Goal: Navigation & Orientation: Go to known website

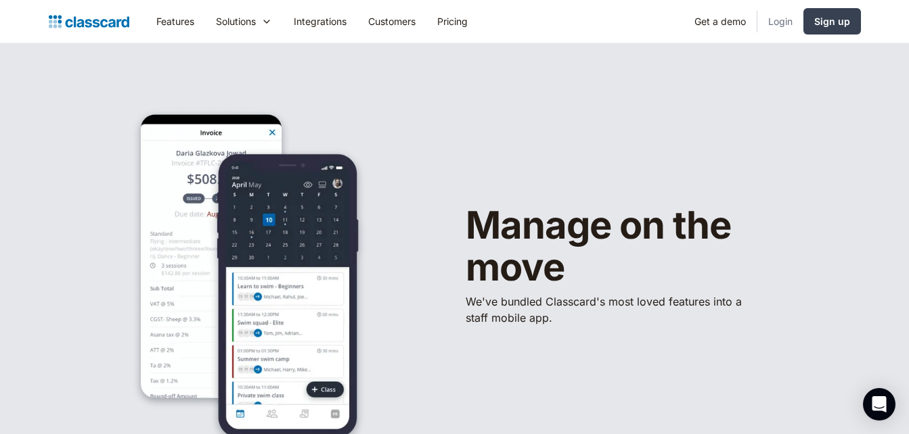
click at [774, 18] on link "Login" at bounding box center [780, 21] width 46 height 30
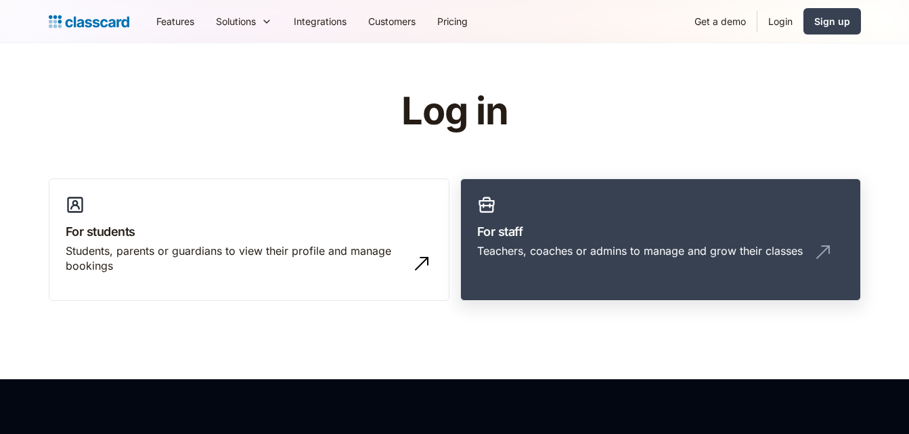
click at [570, 250] on div "Teachers, coaches or admins to manage and grow their classes" at bounding box center [639, 251] width 325 height 15
